Goal: Information Seeking & Learning: Learn about a topic

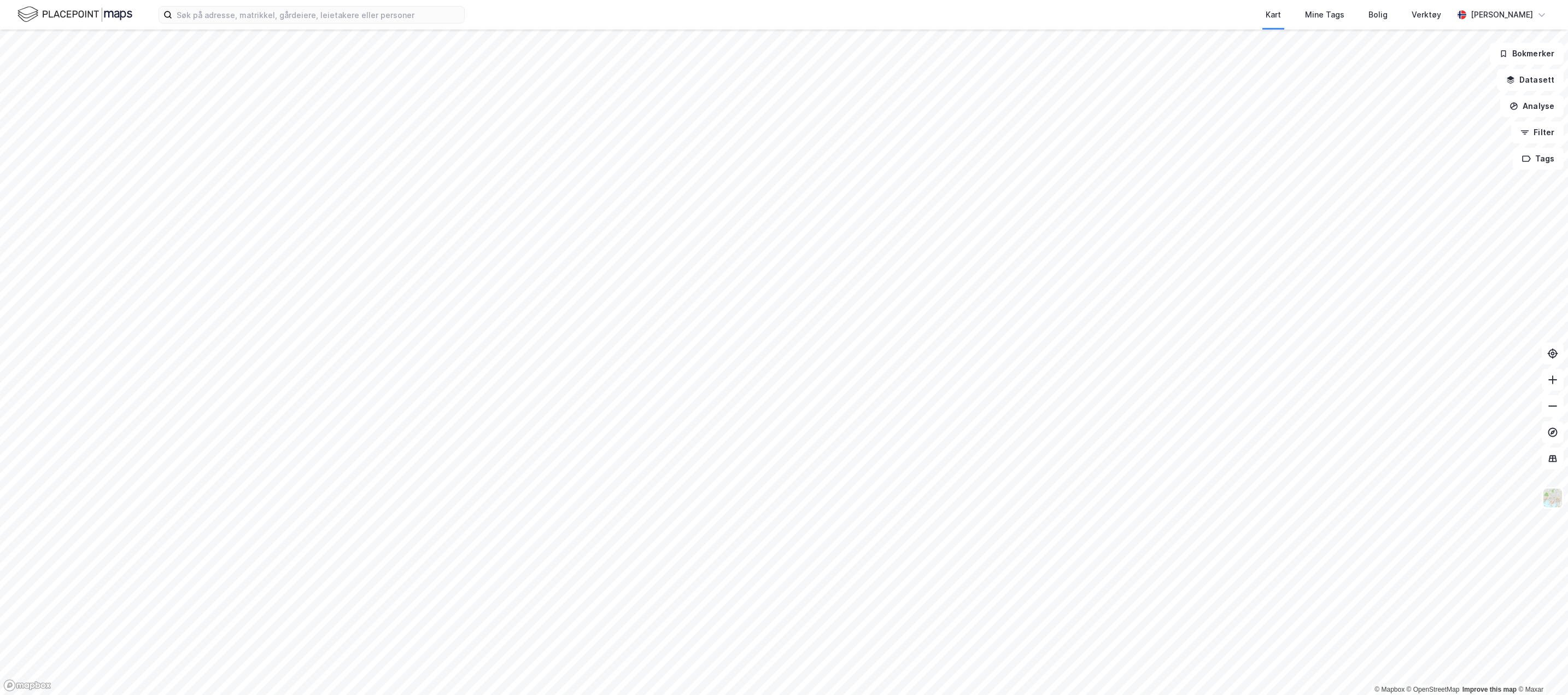
click at [430, 24] on div "Kart Mine Tags Bolig Verktøy [PERSON_NAME]" at bounding box center [784, 15] width 1568 height 30
click at [414, 13] on input at bounding box center [318, 15] width 292 height 16
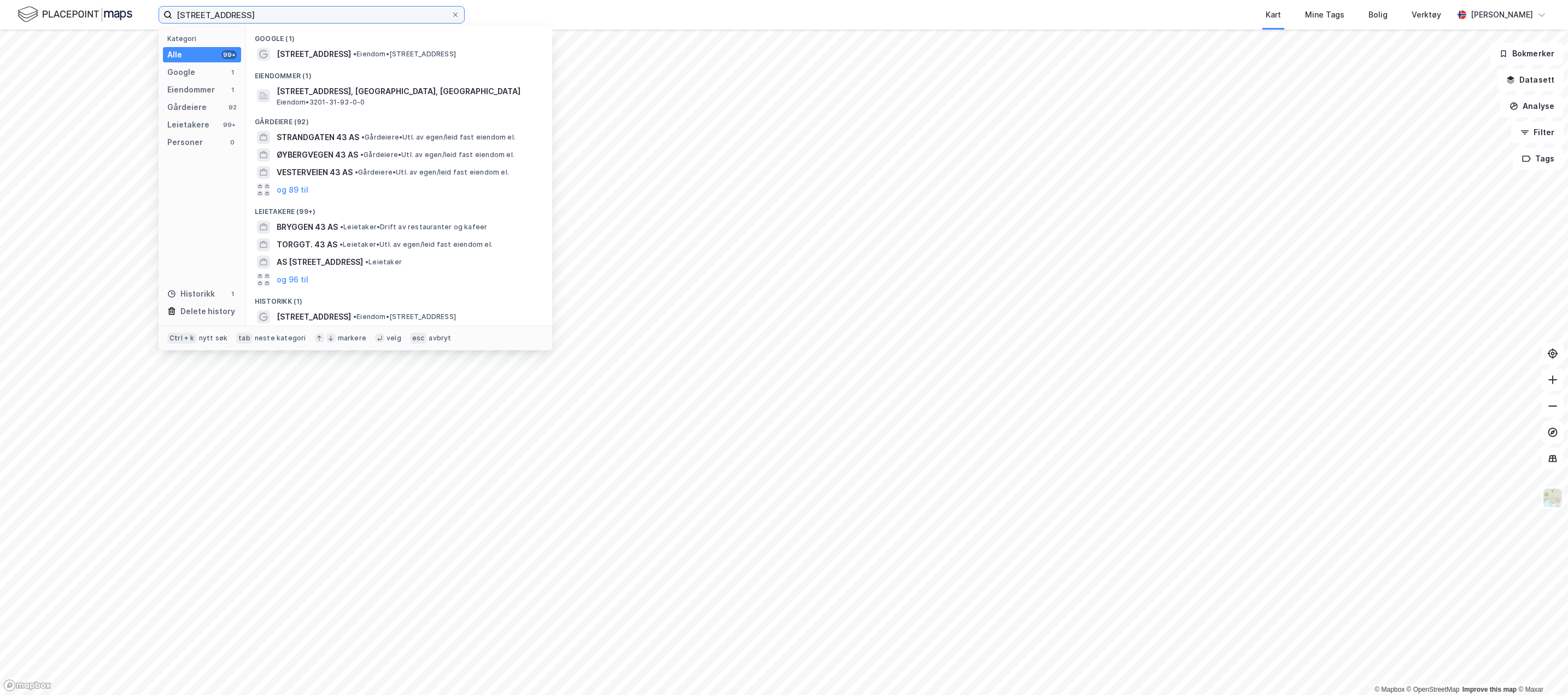
type input "[STREET_ADDRESS]"
click at [385, 53] on span "• Eiendom • [STREET_ADDRESS]" at bounding box center [405, 54] width 103 height 9
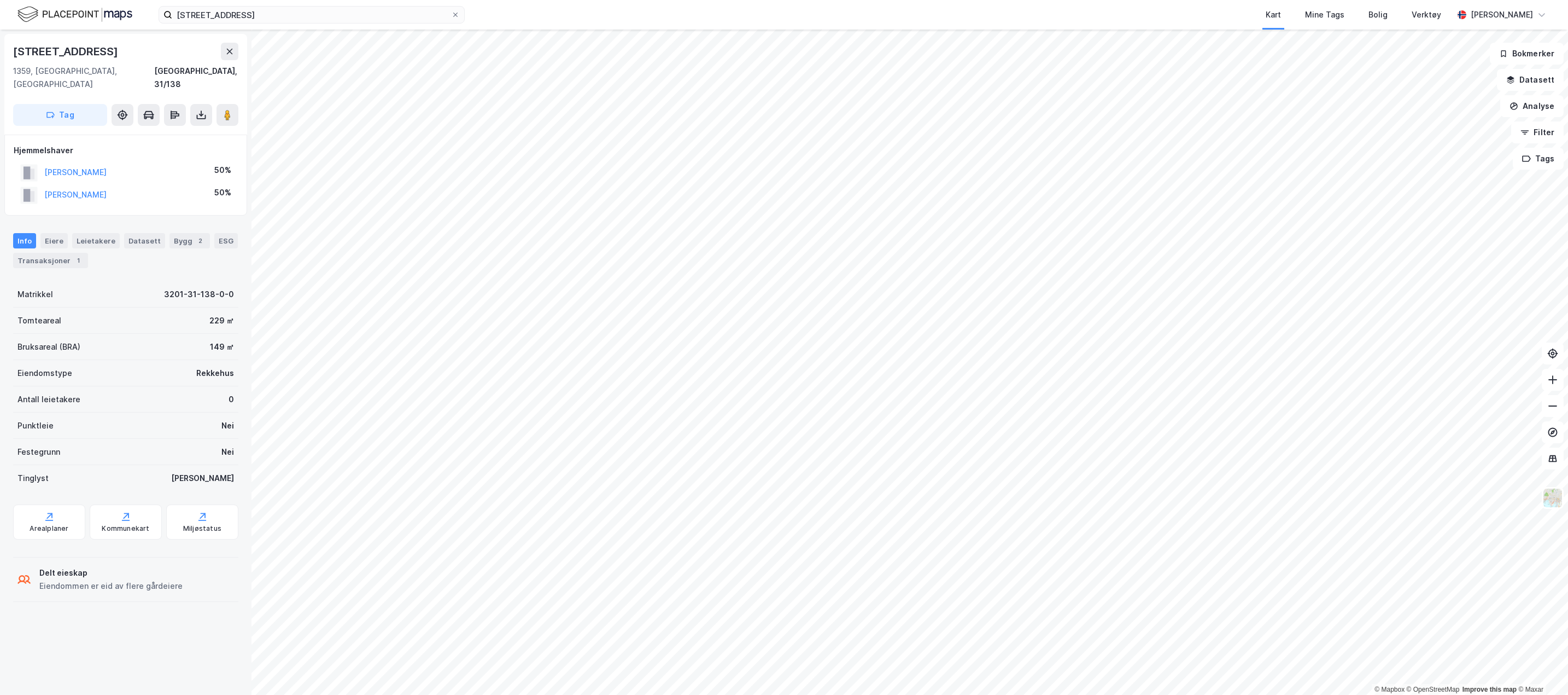
click at [50, 233] on div "Eiere" at bounding box center [54, 241] width 27 height 16
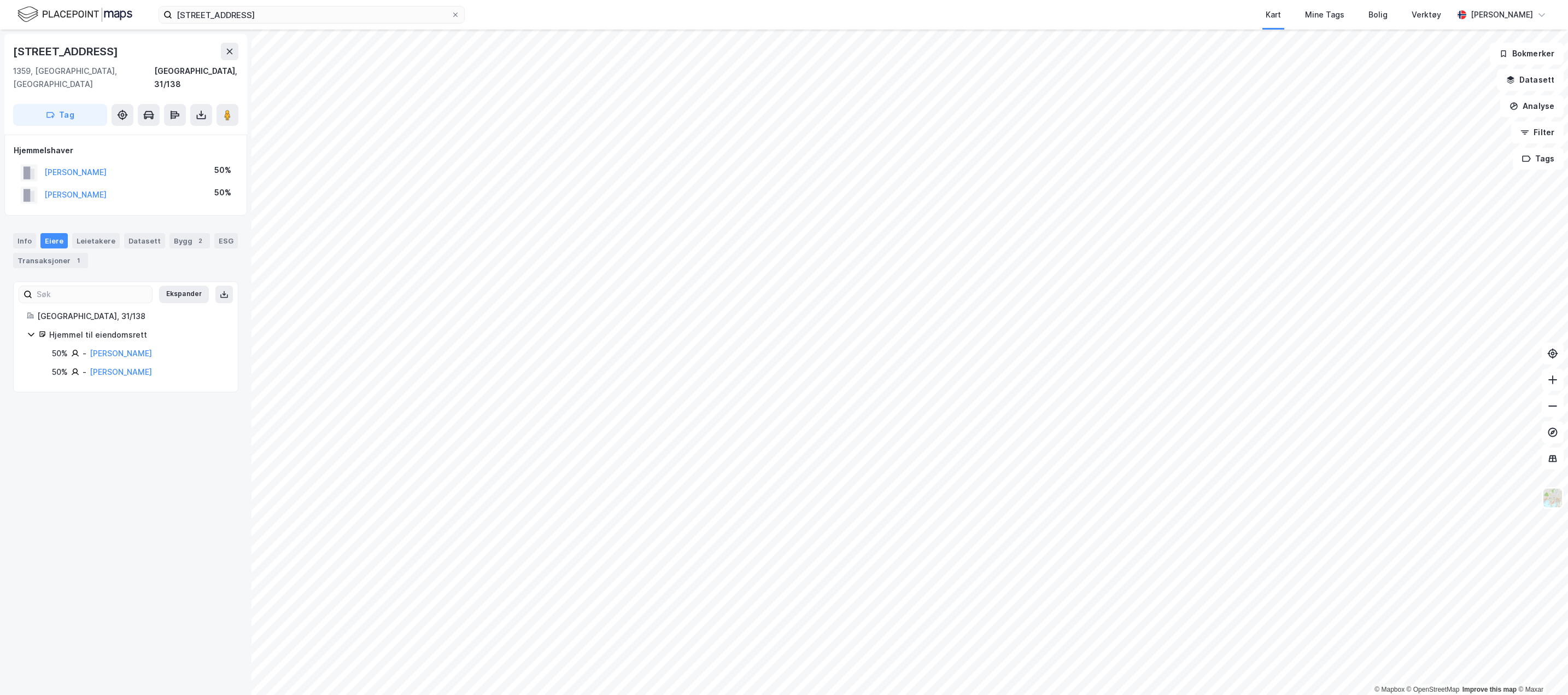
click at [53, 253] on div "Transaksjoner 1" at bounding box center [50, 261] width 75 height 16
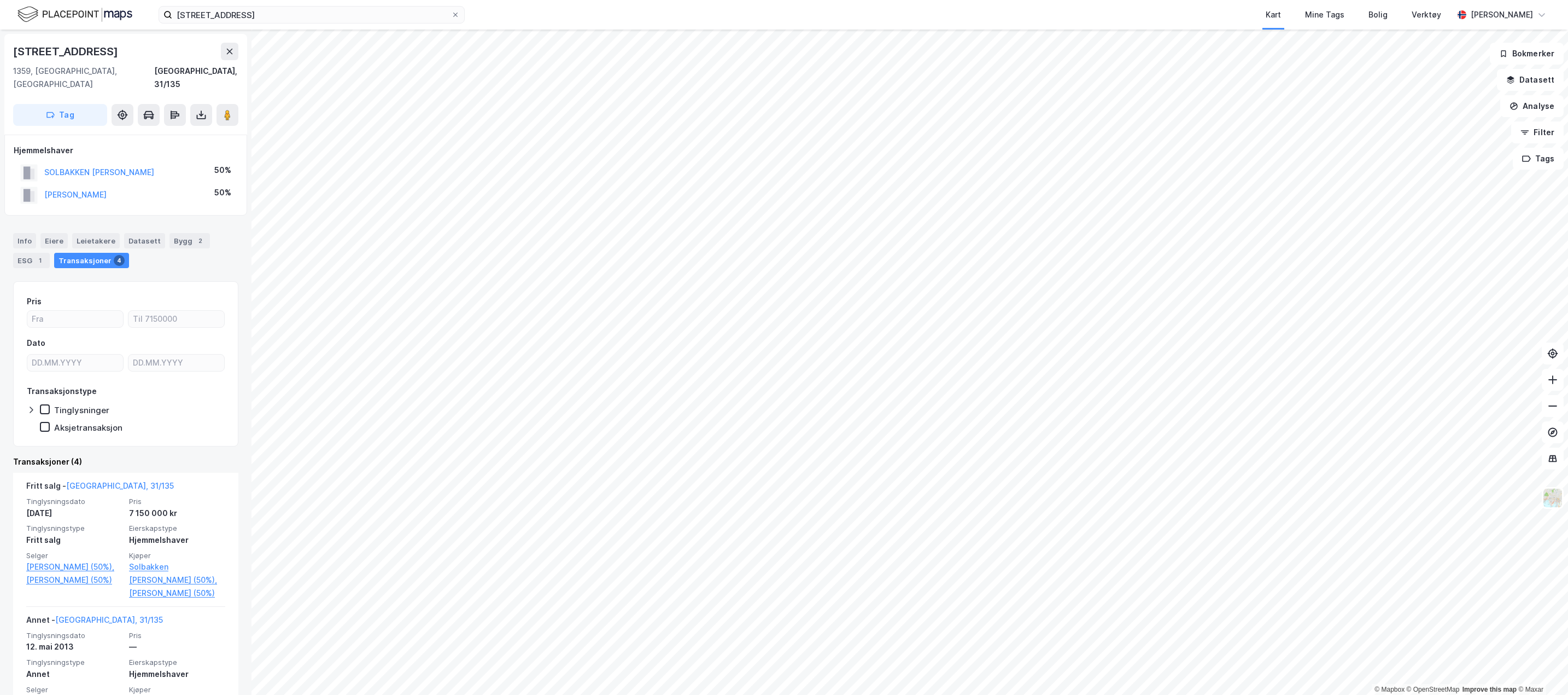
click at [11, 226] on div "Info [PERSON_NAME] Datasett Bygg 2 ESG 1 Transaksjoner 4" at bounding box center [126, 246] width 251 height 53
click at [16, 233] on div "Info" at bounding box center [24, 241] width 23 height 16
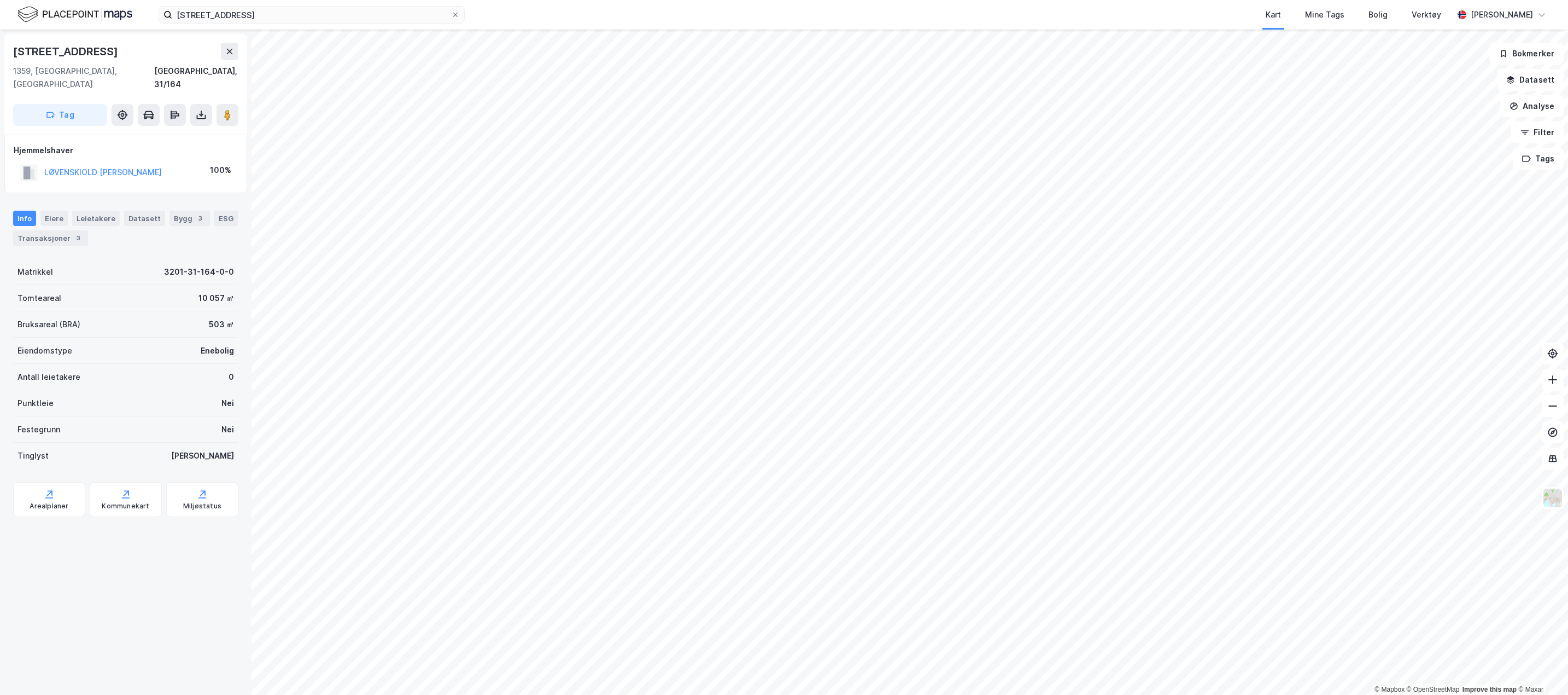
click at [50, 211] on div "Eiere" at bounding box center [54, 218] width 27 height 16
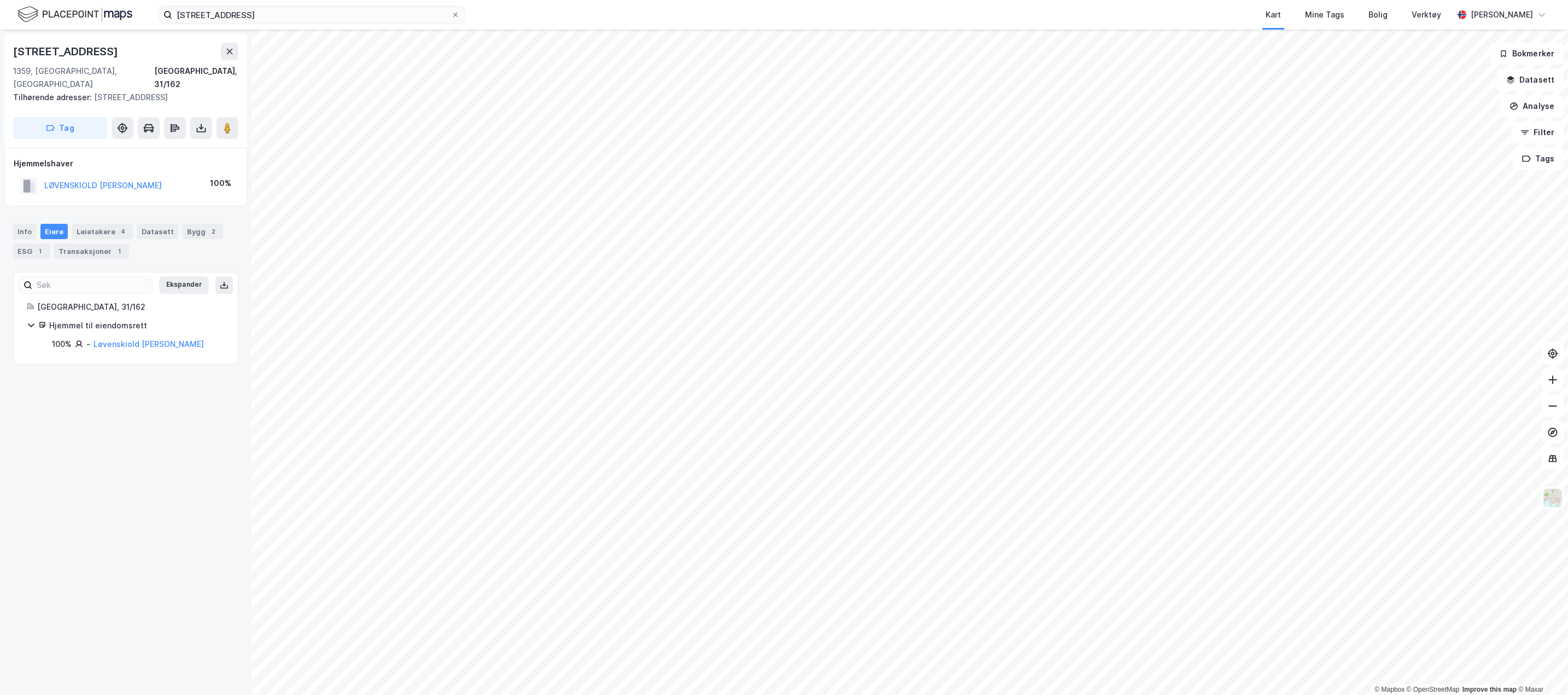
click at [102, 224] on div "Leietakere 4" at bounding box center [103, 231] width 61 height 16
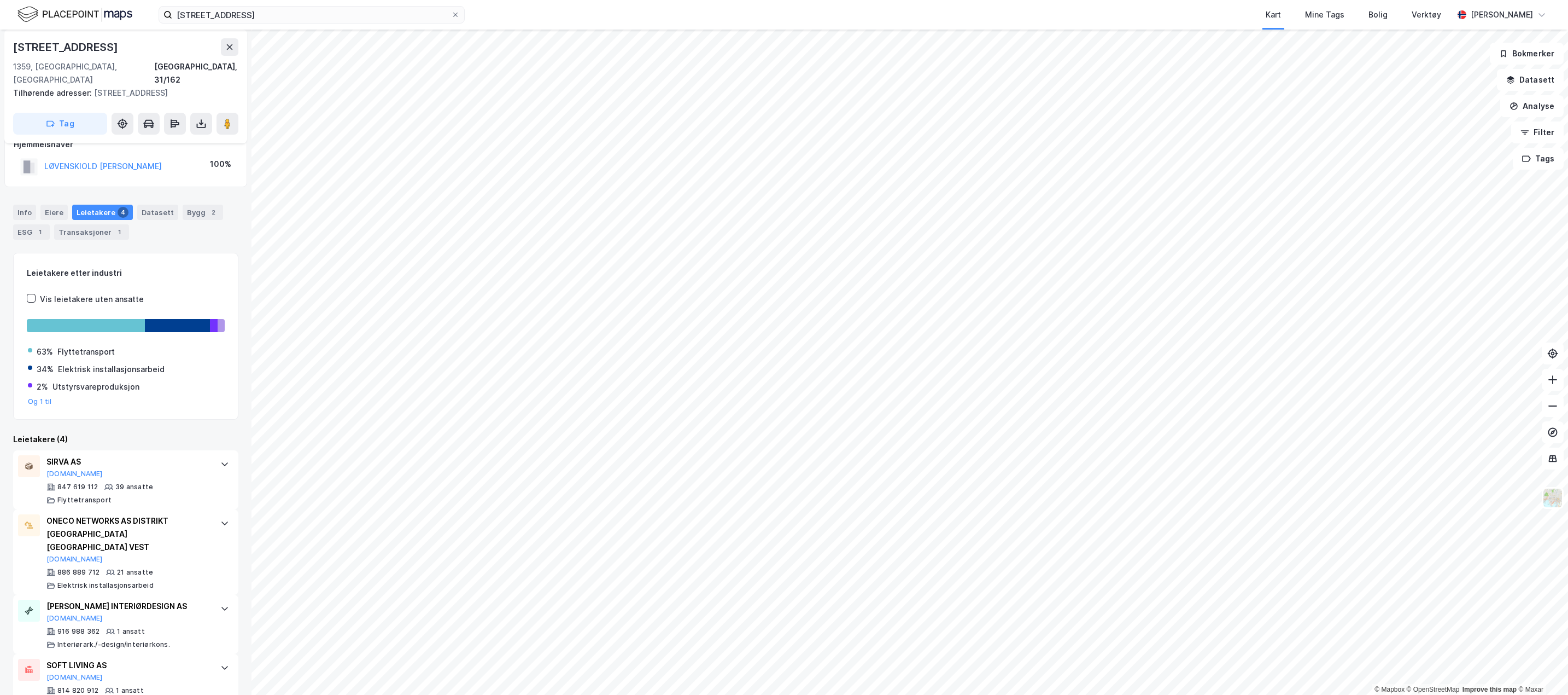
scroll to position [24, 0]
click at [56, 200] on div "Eiere" at bounding box center [54, 207] width 27 height 16
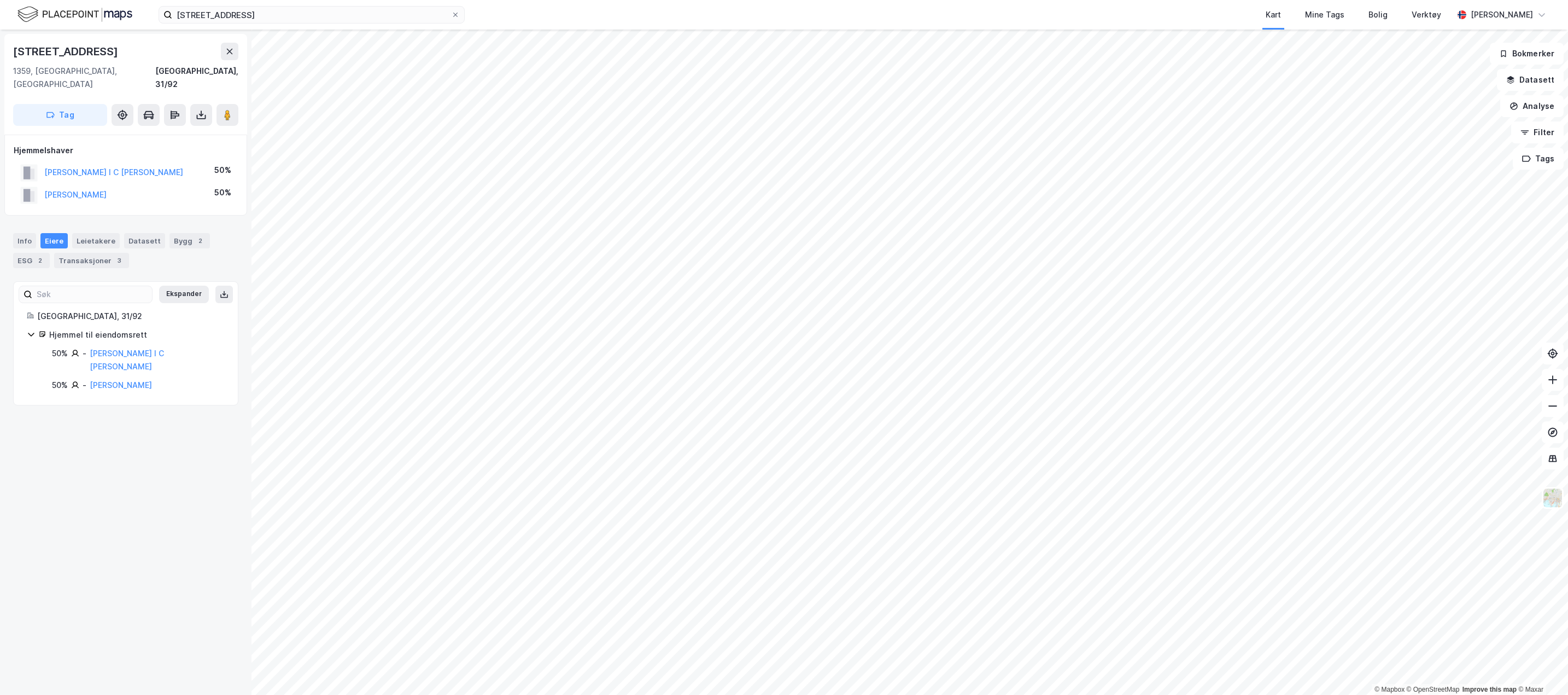
click at [64, 253] on div "Transaksjoner 3" at bounding box center [91, 261] width 75 height 16
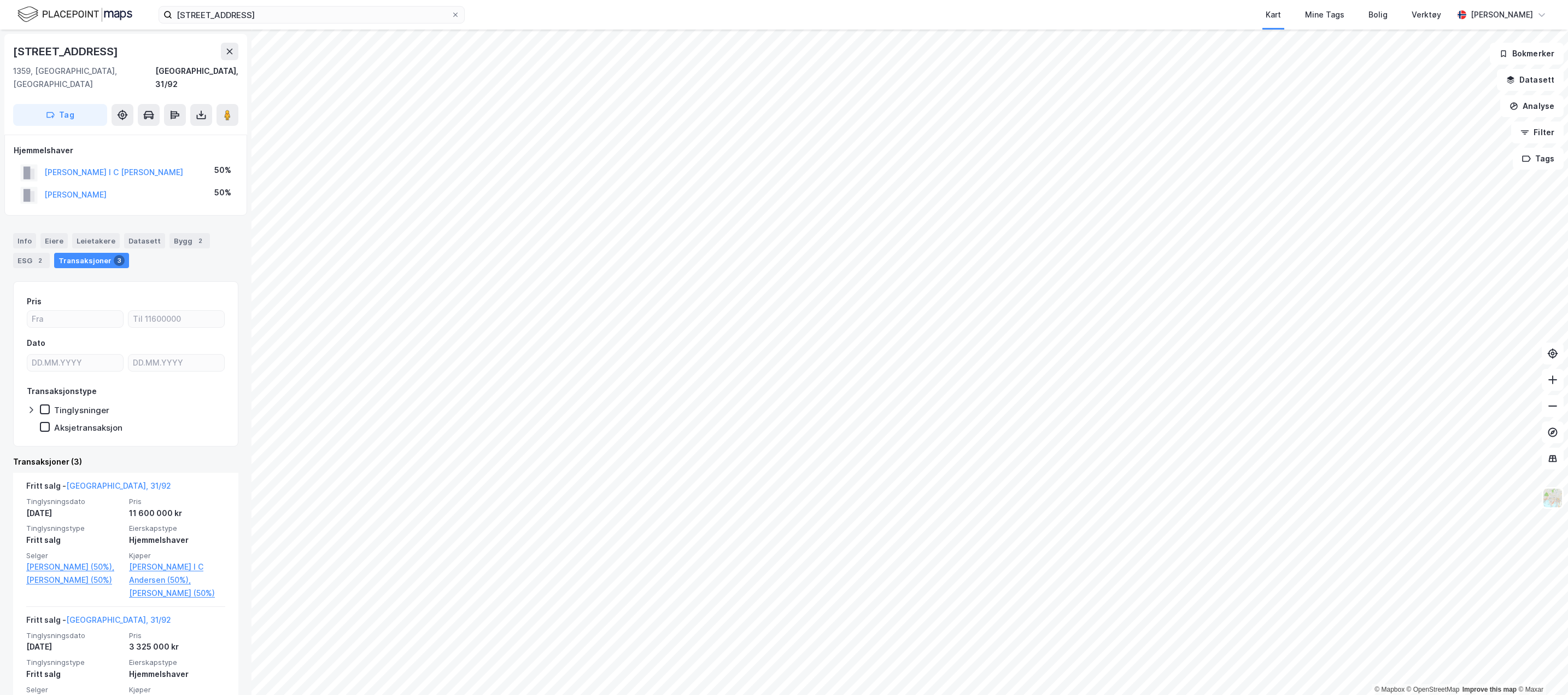
click at [46, 233] on div "Eiere" at bounding box center [54, 241] width 27 height 16
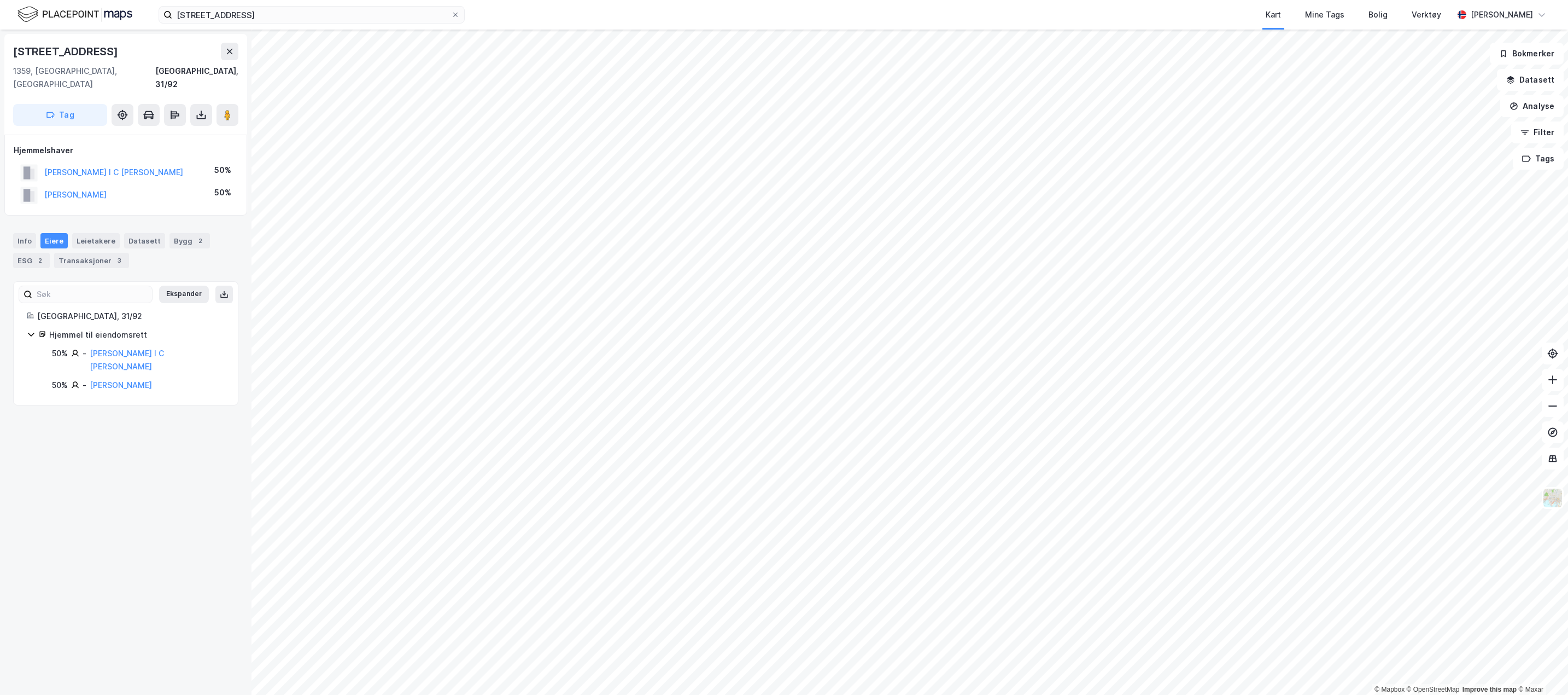
click at [140, 349] on link "[PERSON_NAME] I C [PERSON_NAME]" at bounding box center [126, 360] width 75 height 22
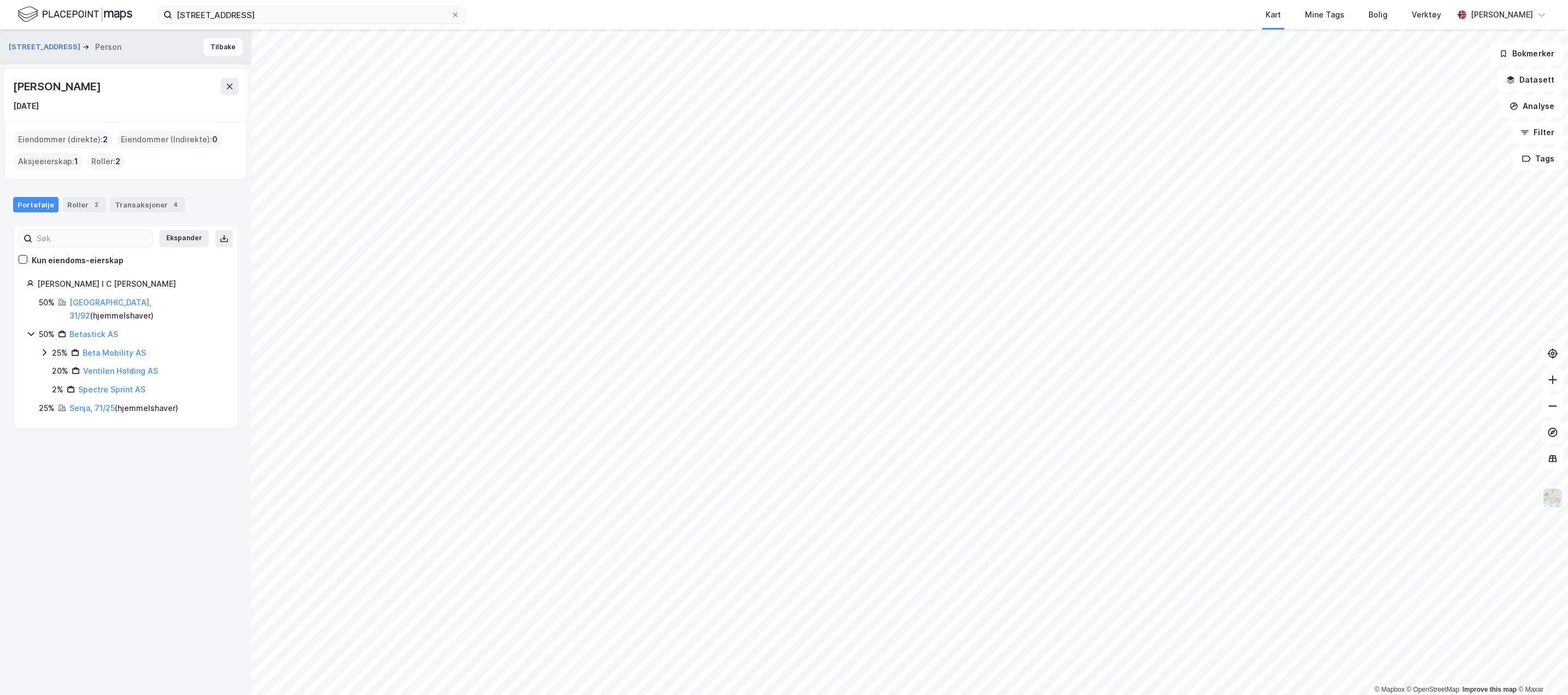
click at [212, 50] on button "Tilbake" at bounding box center [223, 47] width 39 height 18
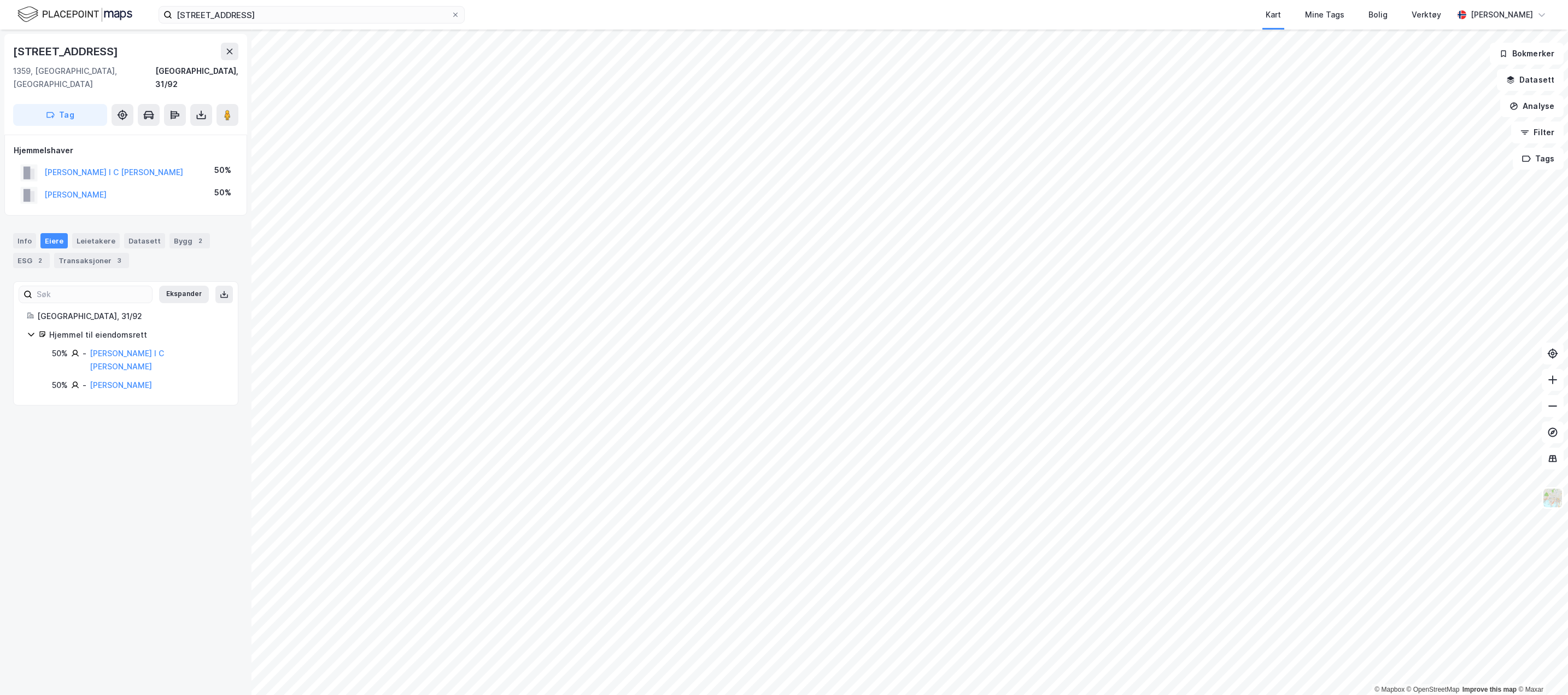
click at [0, 0] on button "[PERSON_NAME]" at bounding box center [0, 0] width 0 height 0
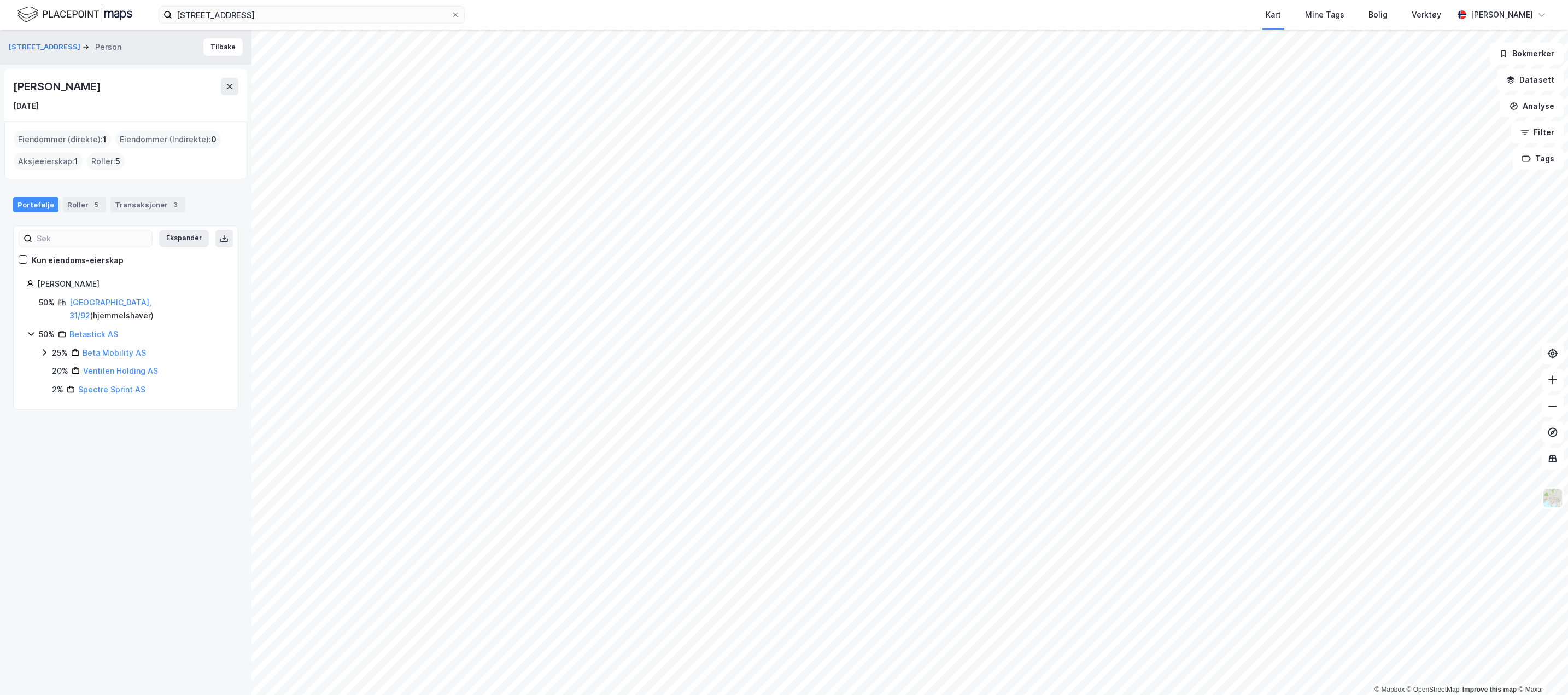
click at [217, 53] on button "Tilbake" at bounding box center [223, 47] width 39 height 18
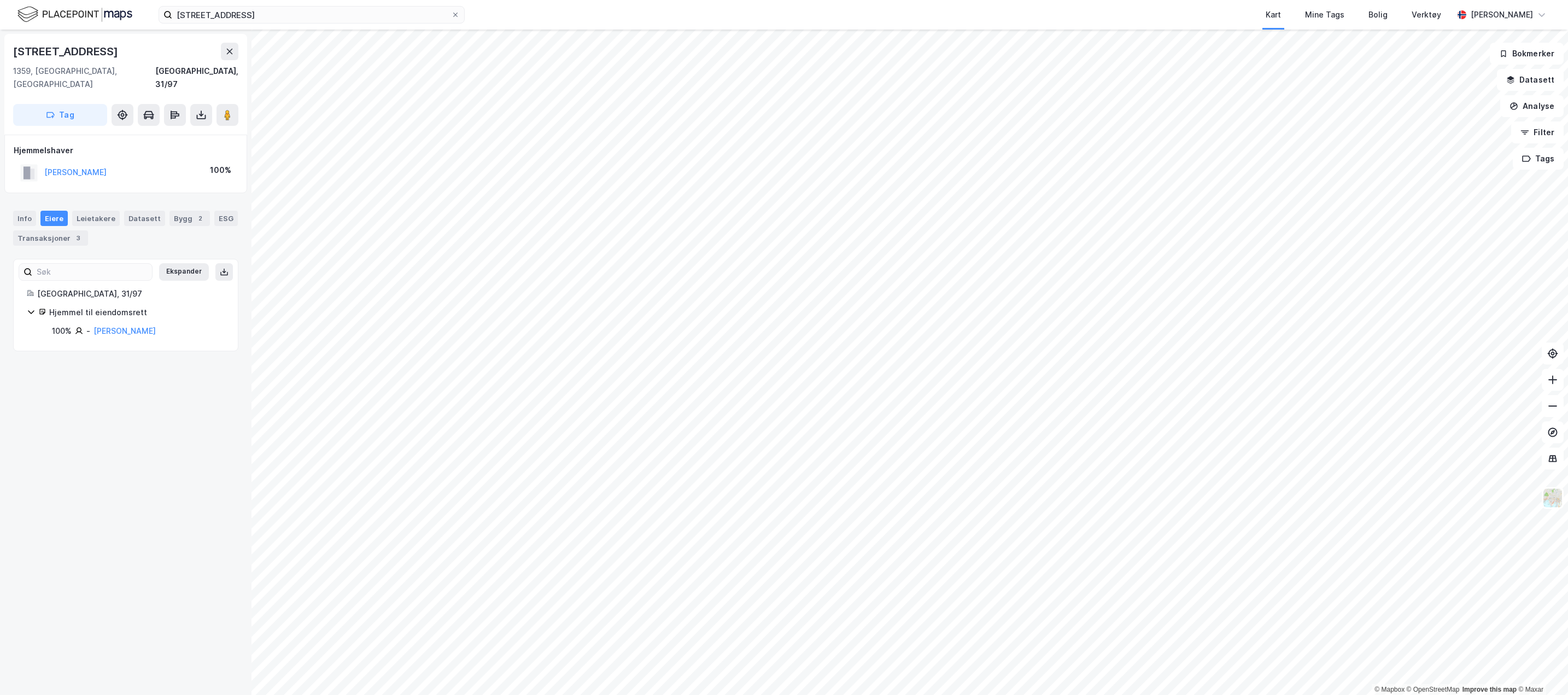
click at [57, 230] on div "Transaksjoner 3" at bounding box center [50, 238] width 75 height 16
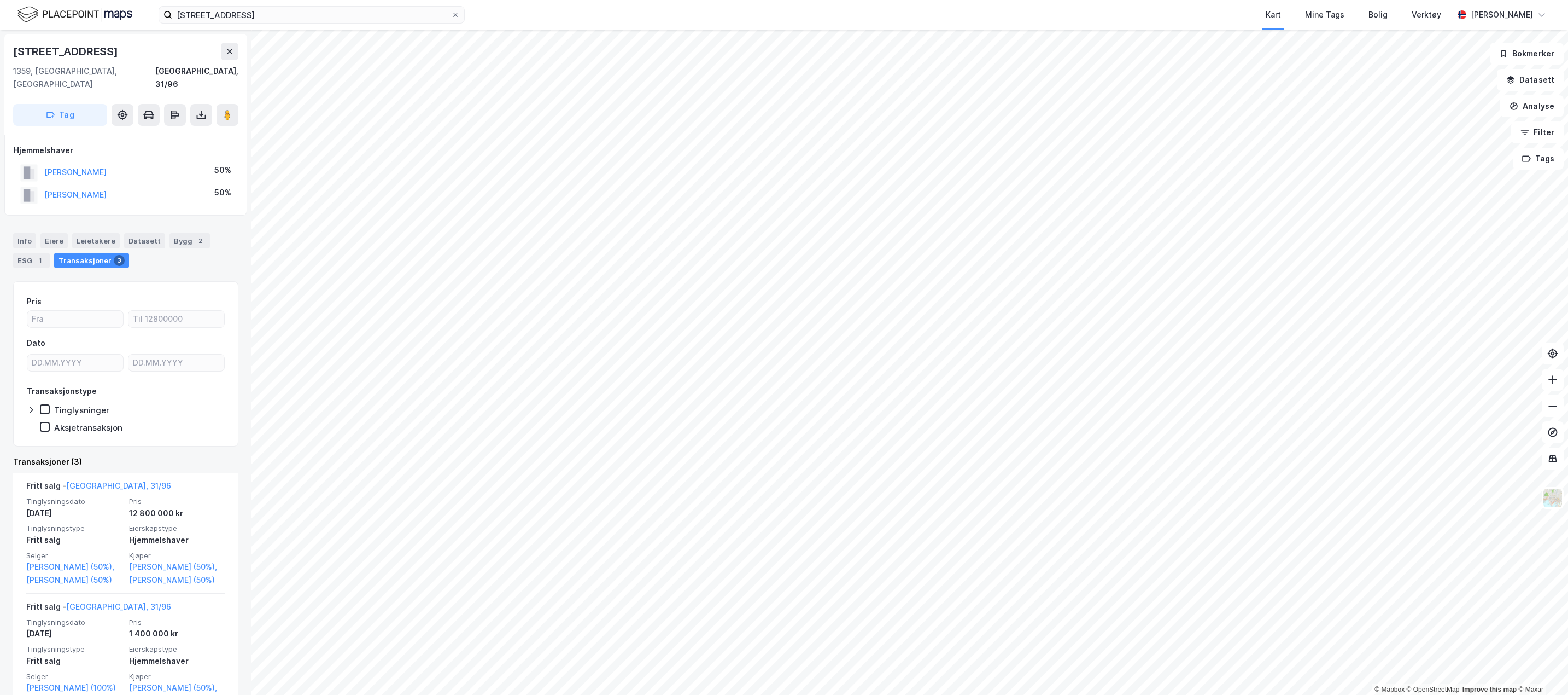
click at [179, 560] on link "[PERSON_NAME] (50%)," at bounding box center [177, 567] width 96 height 13
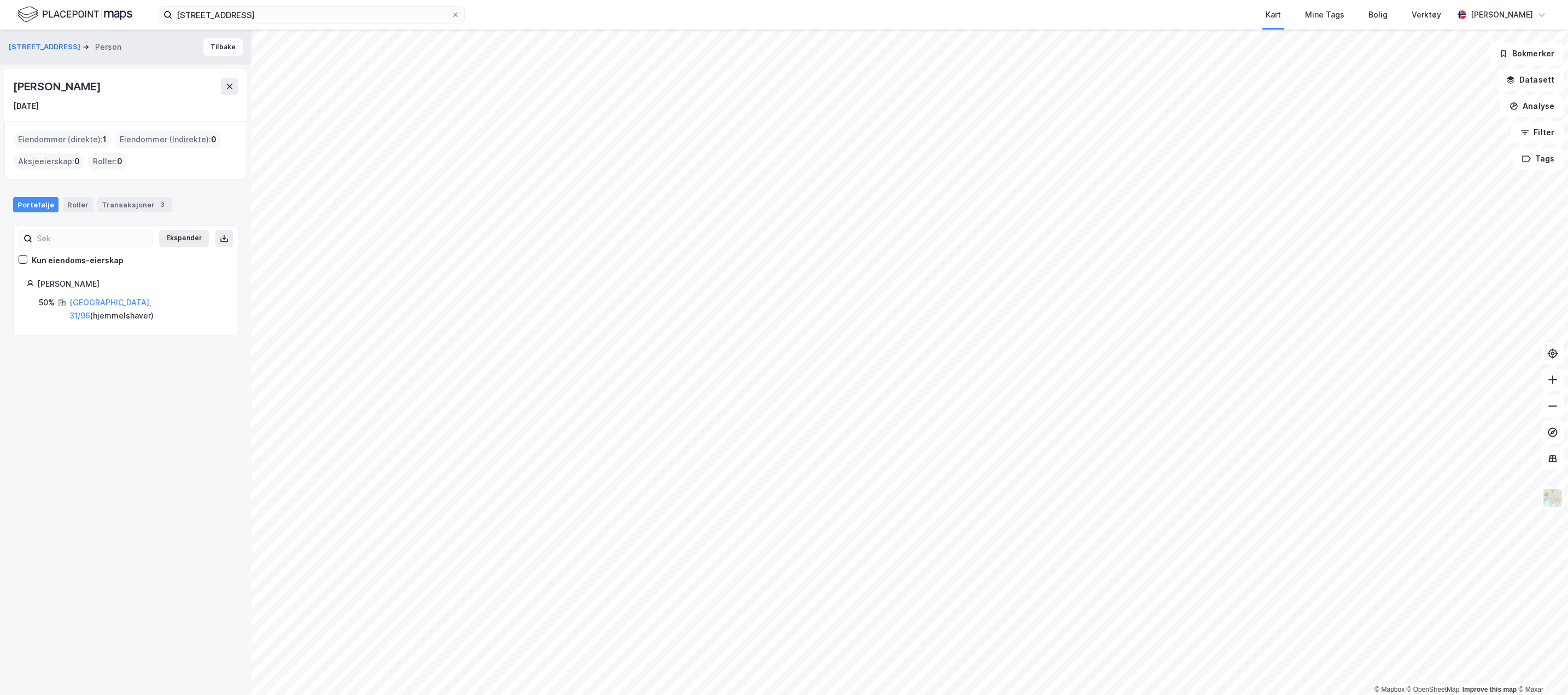
click at [217, 80] on div "[PERSON_NAME]" at bounding box center [126, 87] width 226 height 18
click at [217, 50] on button "Tilbake" at bounding box center [223, 47] width 39 height 18
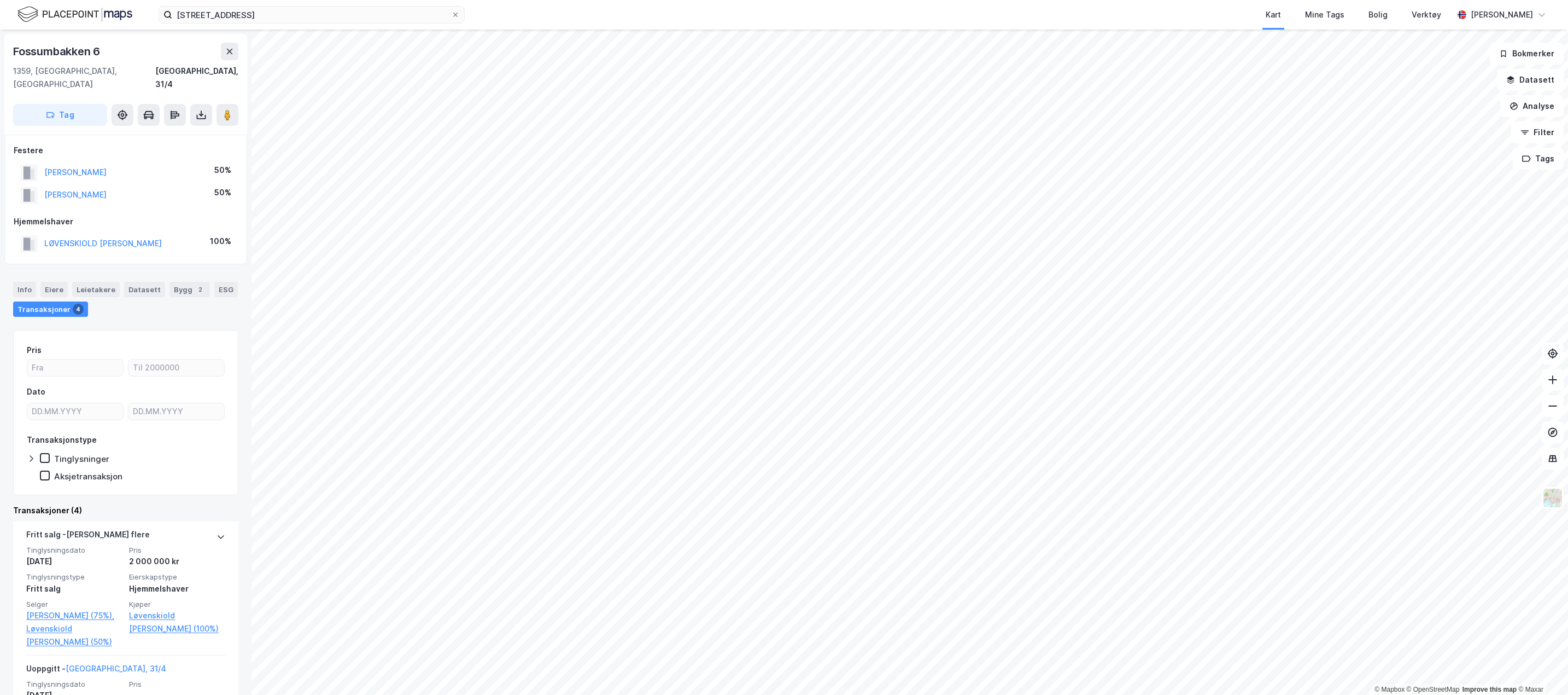
click at [56, 282] on div "Eiere" at bounding box center [54, 289] width 27 height 16
